Goal: Task Accomplishment & Management: Manage account settings

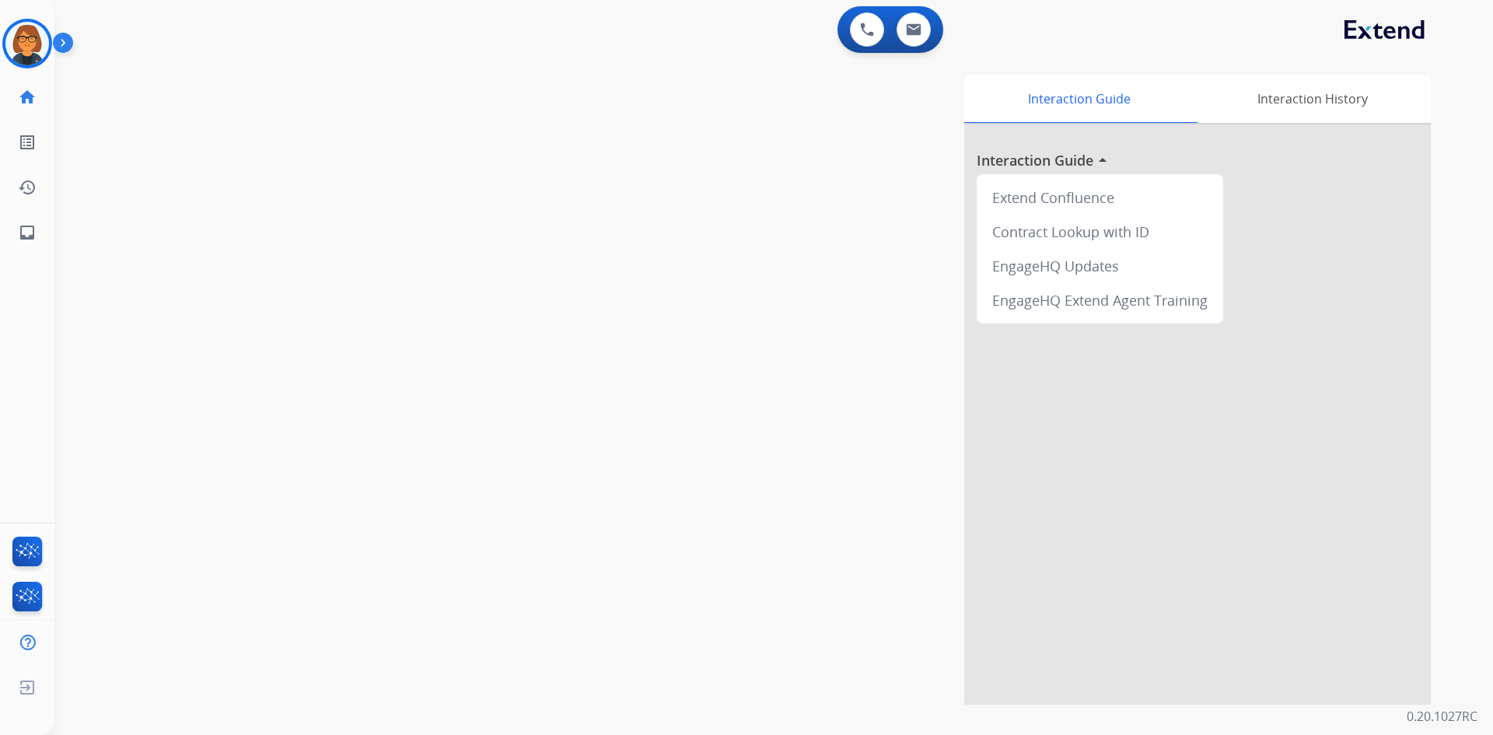
click at [52, 44] on div "Shamaya Training Edit Avatar Agent: [PERSON_NAME] Profile: Extend_Training CS" at bounding box center [27, 44] width 54 height 50
click at [45, 52] on img at bounding box center [27, 44] width 44 height 44
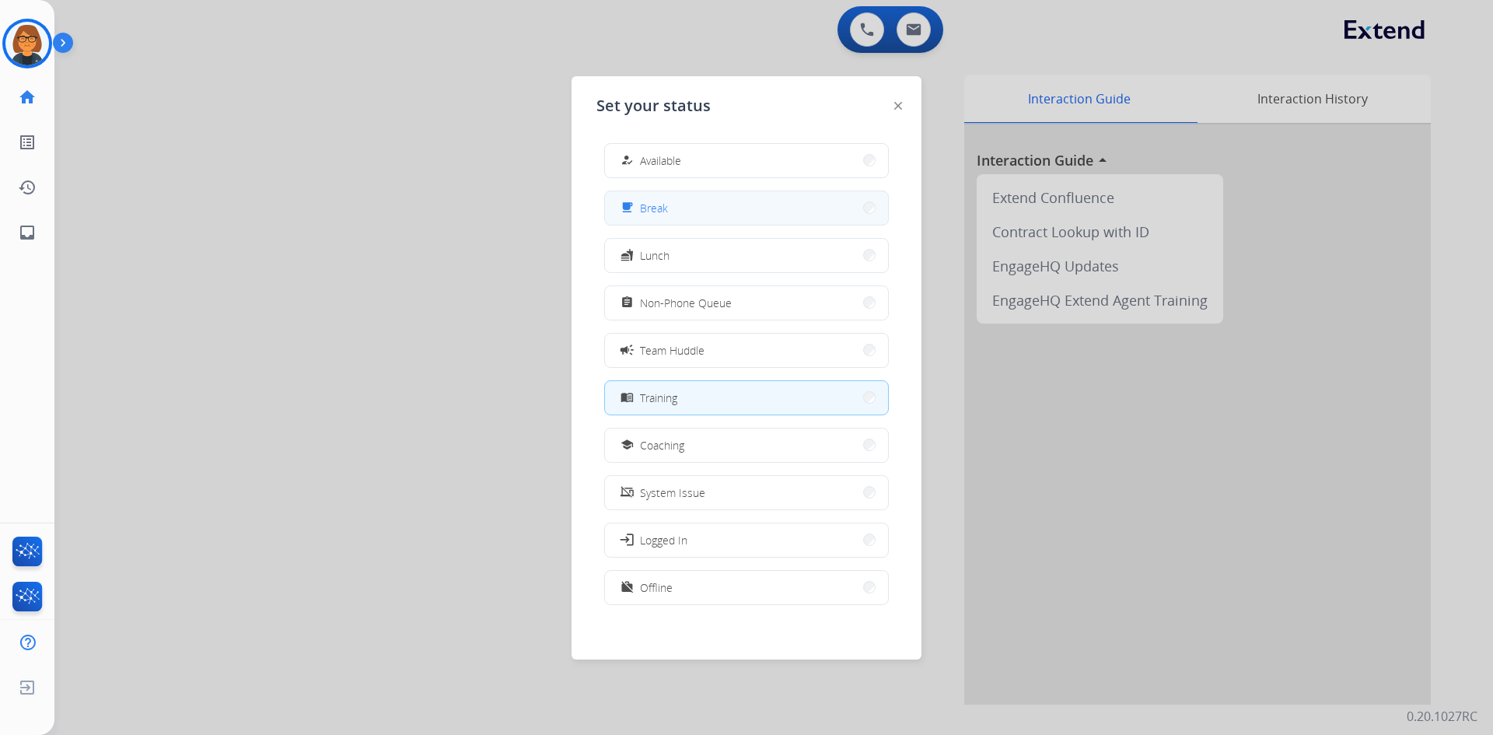
click at [708, 210] on button "free_breakfast Break" at bounding box center [746, 207] width 283 height 33
